Goal: Transaction & Acquisition: Download file/media

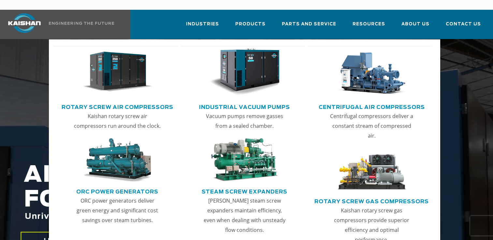
click at [128, 70] on img "Main menu" at bounding box center [117, 72] width 70 height 47
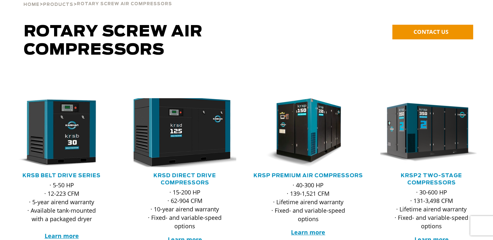
scroll to position [98, 0]
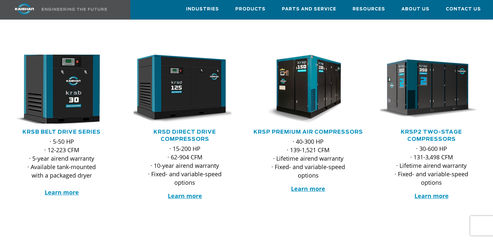
click at [58, 91] on img at bounding box center [56, 89] width 113 height 76
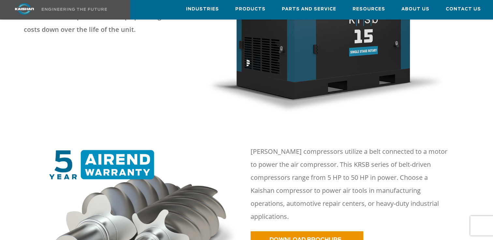
scroll to position [293, 0]
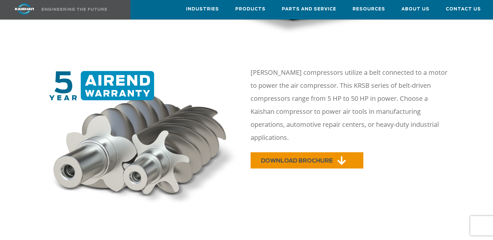
click at [309, 158] on span "DOWNLOAD BROCHURE" at bounding box center [297, 161] width 72 height 6
